Goal: Task Accomplishment & Management: Manage account settings

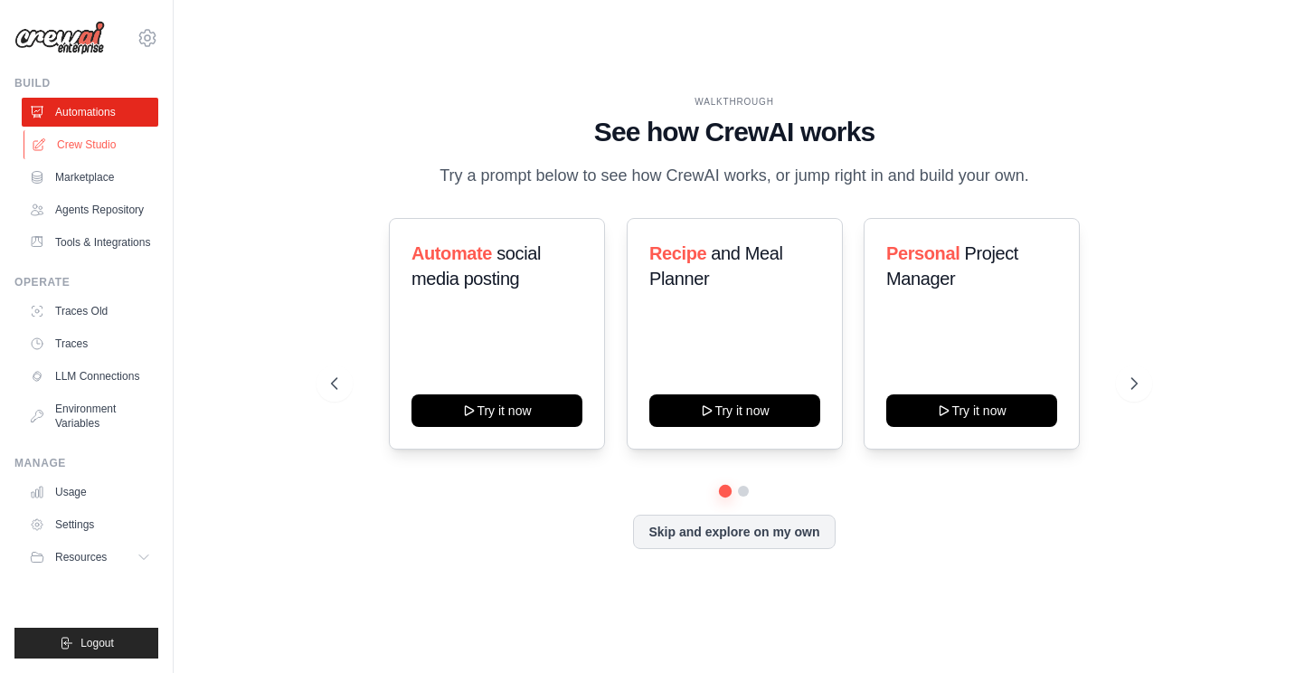
click at [72, 147] on link "Crew Studio" at bounding box center [92, 144] width 137 height 29
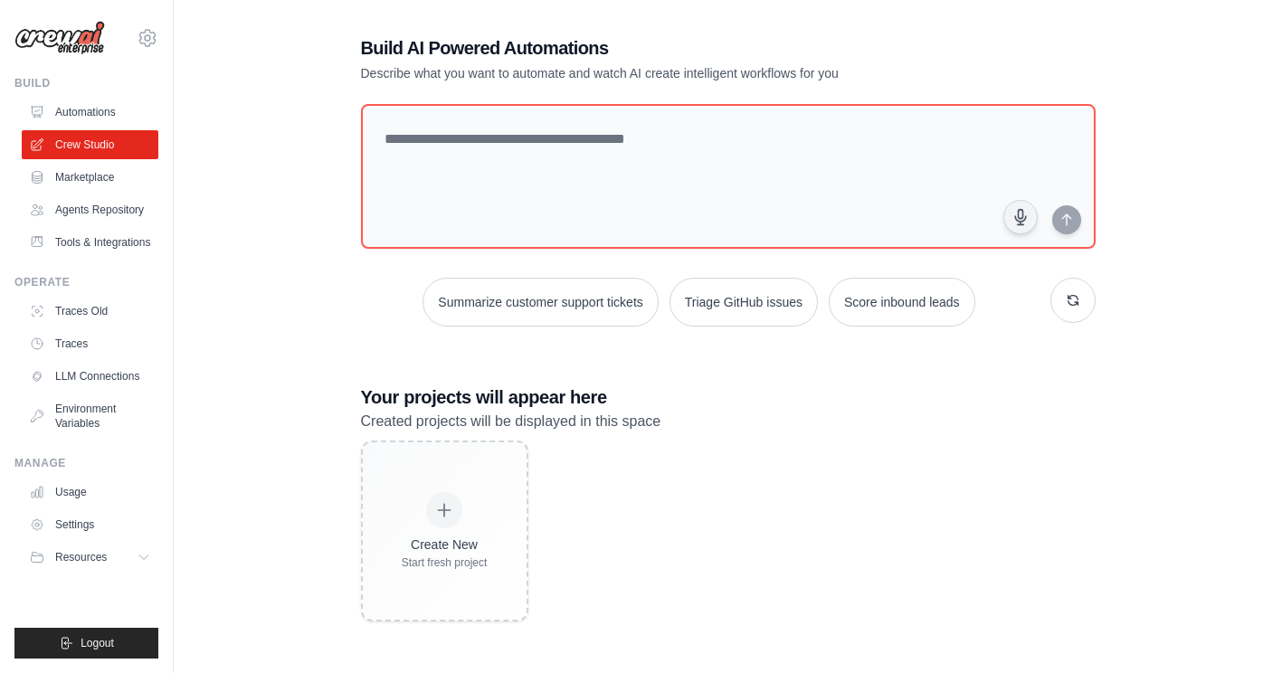
scroll to position [36, 0]
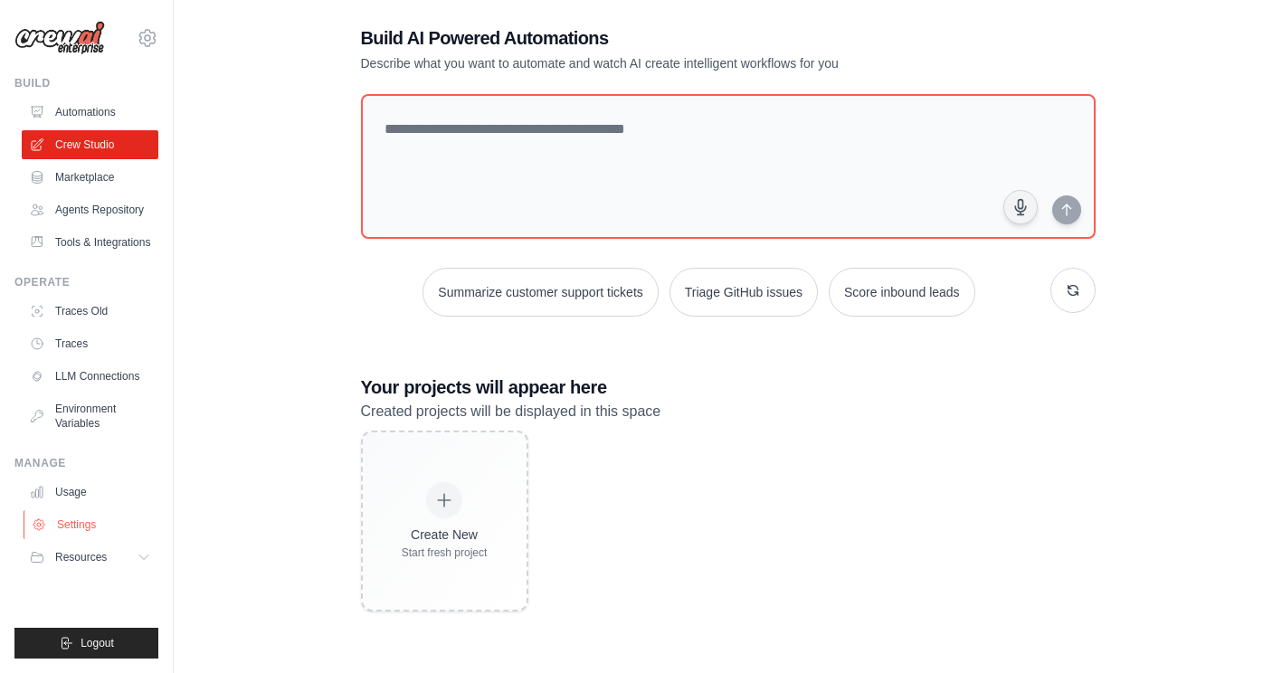
click at [74, 526] on link "Settings" at bounding box center [92, 524] width 137 height 29
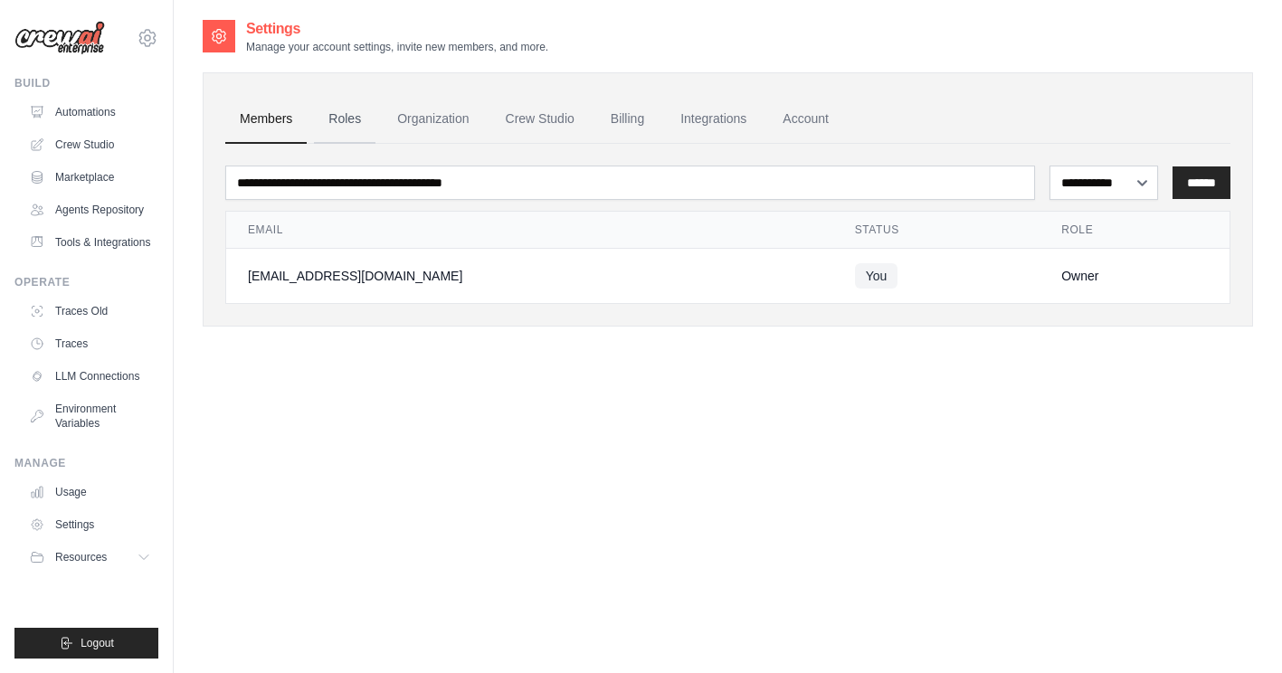
click at [338, 119] on link "Roles" at bounding box center [345, 119] width 62 height 49
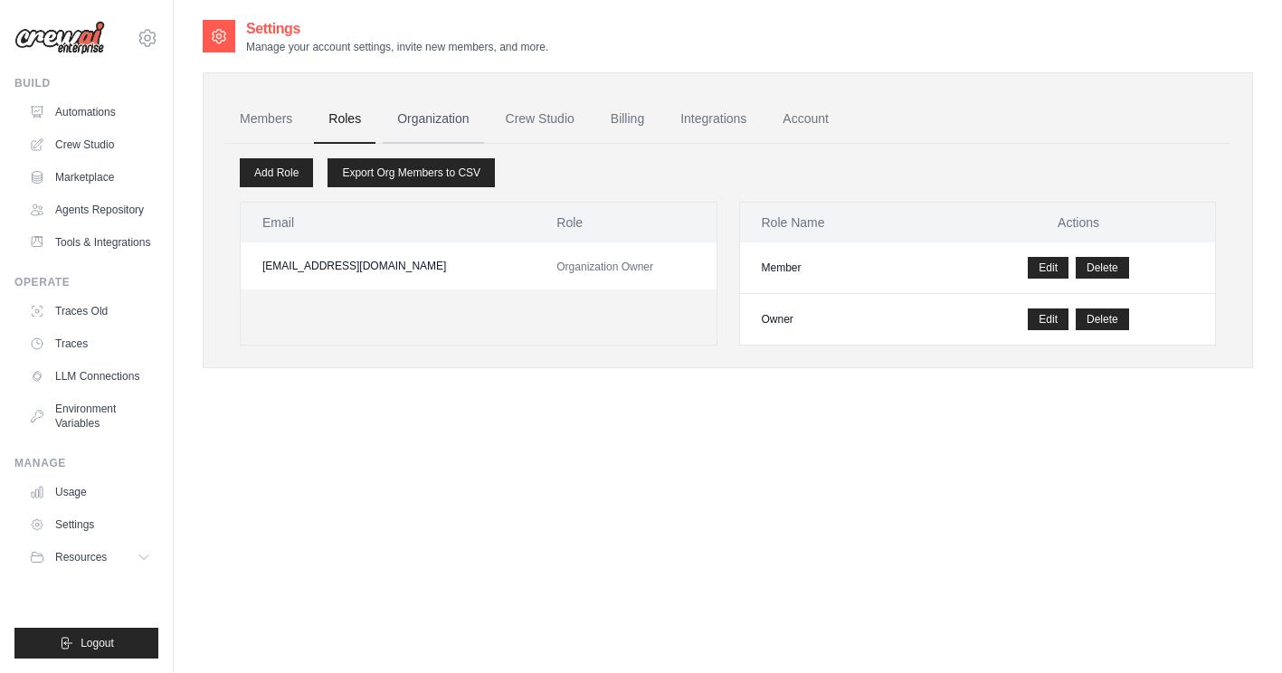
click at [431, 120] on link "Organization" at bounding box center [433, 119] width 100 height 49
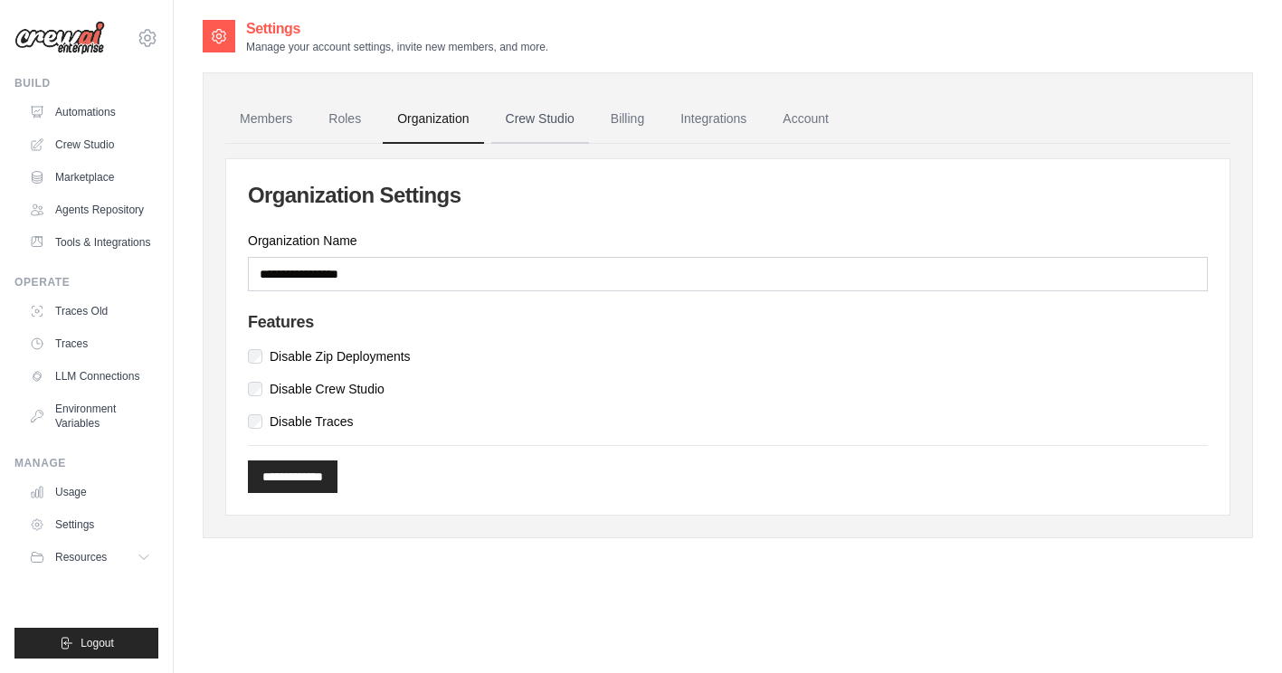
click at [552, 109] on link "Crew Studio" at bounding box center [540, 119] width 98 height 49
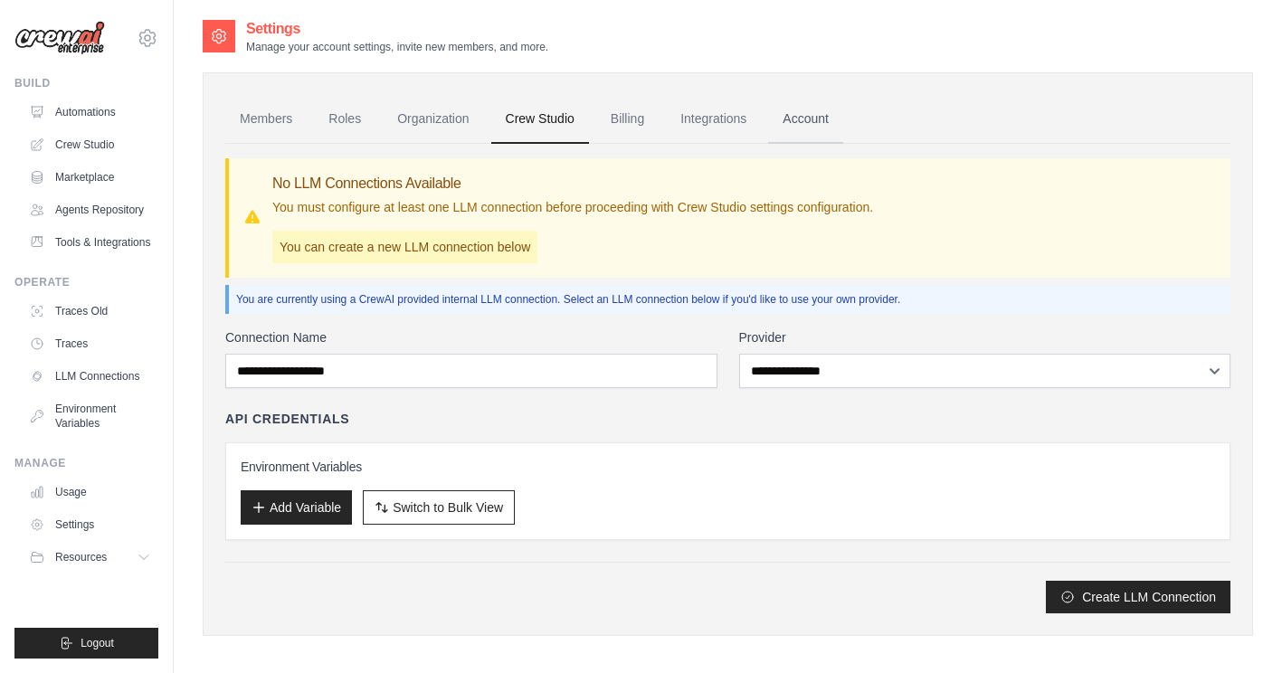
click at [801, 124] on link "Account" at bounding box center [805, 119] width 75 height 49
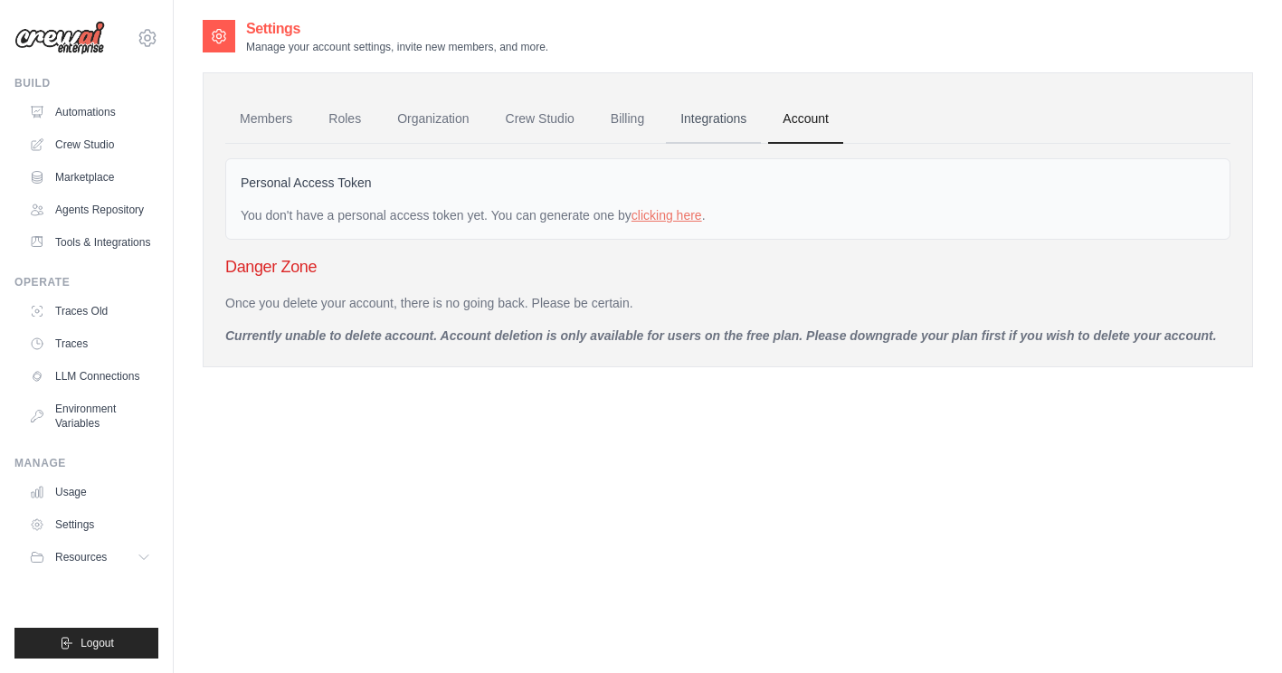
click at [709, 113] on link "Integrations" at bounding box center [713, 119] width 95 height 49
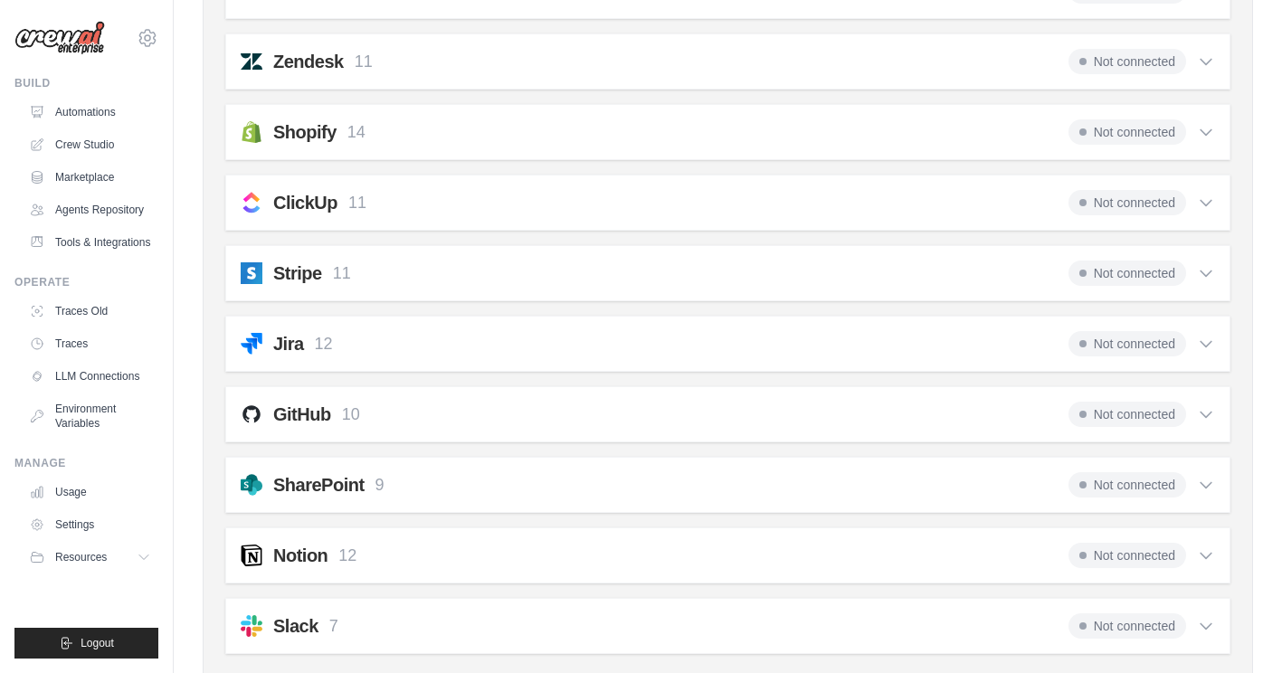
scroll to position [1388, 0]
